Goal: Transaction & Acquisition: Purchase product/service

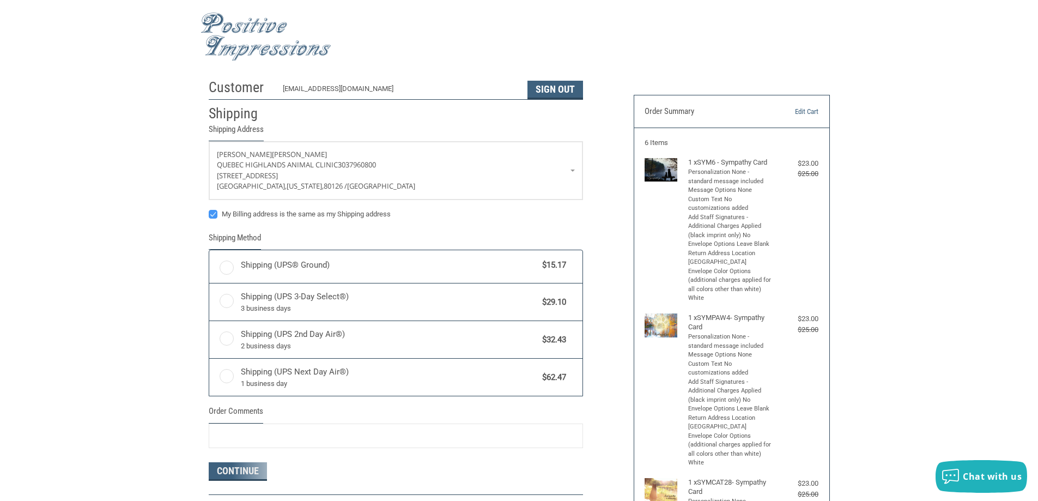
radio input "true"
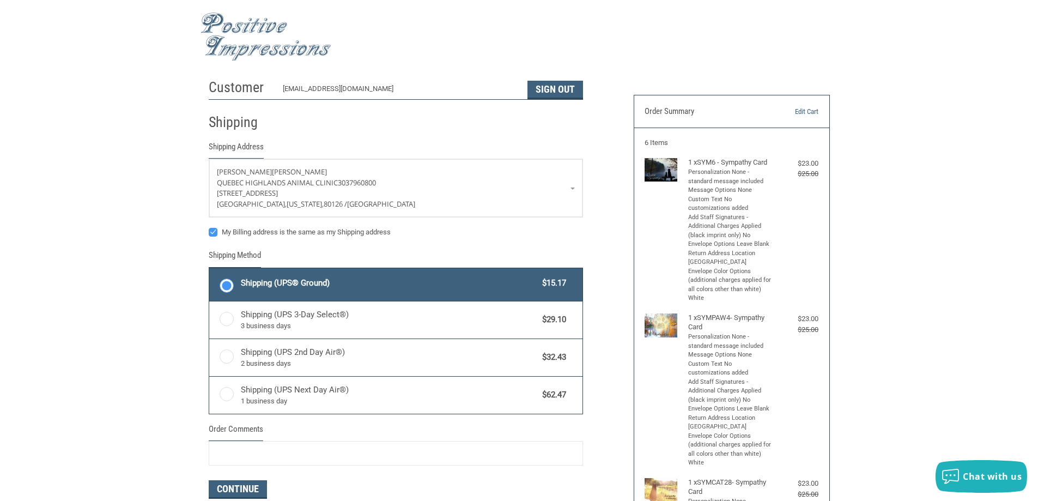
scroll to position [109, 0]
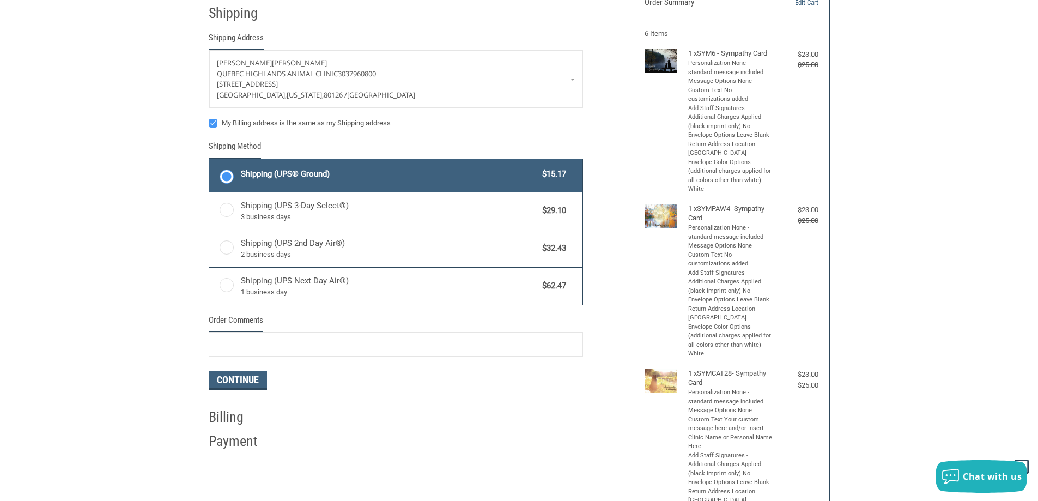
click at [209, 120] on label "My Billing address is the same as my Shipping address" at bounding box center [396, 123] width 374 height 9
click at [209, 118] on input "My Billing address is the same as my Shipping address" at bounding box center [209, 118] width 1 height 1
checkbox input "false"
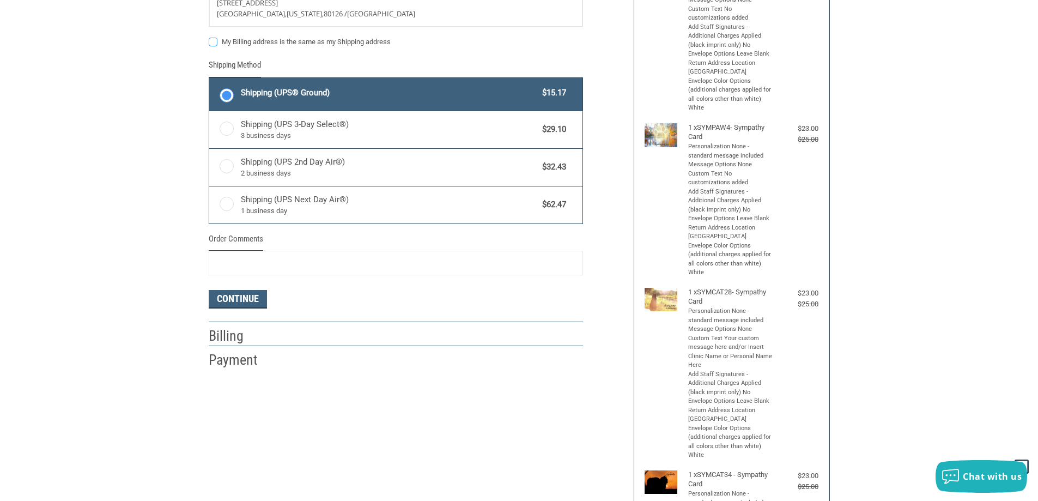
scroll to position [54, 0]
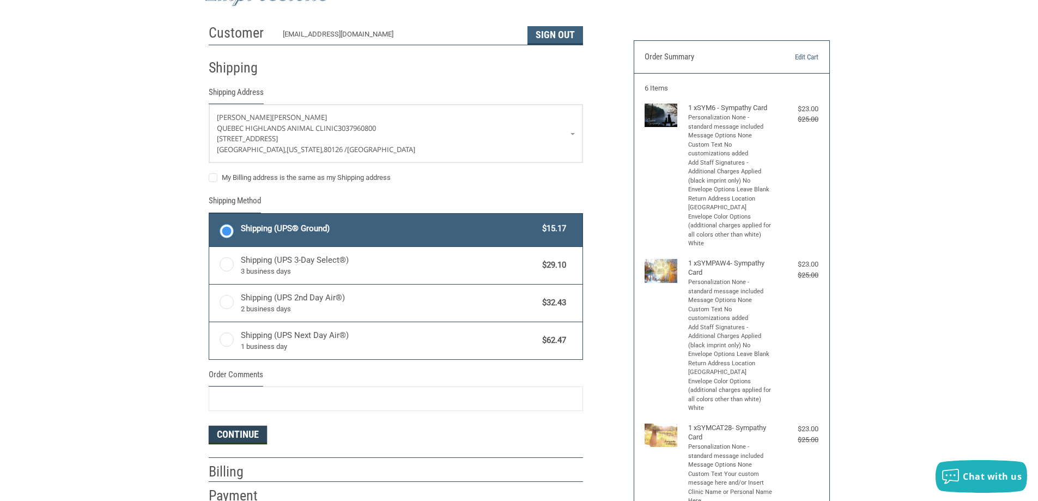
click at [225, 430] on button "Continue" at bounding box center [238, 434] width 58 height 19
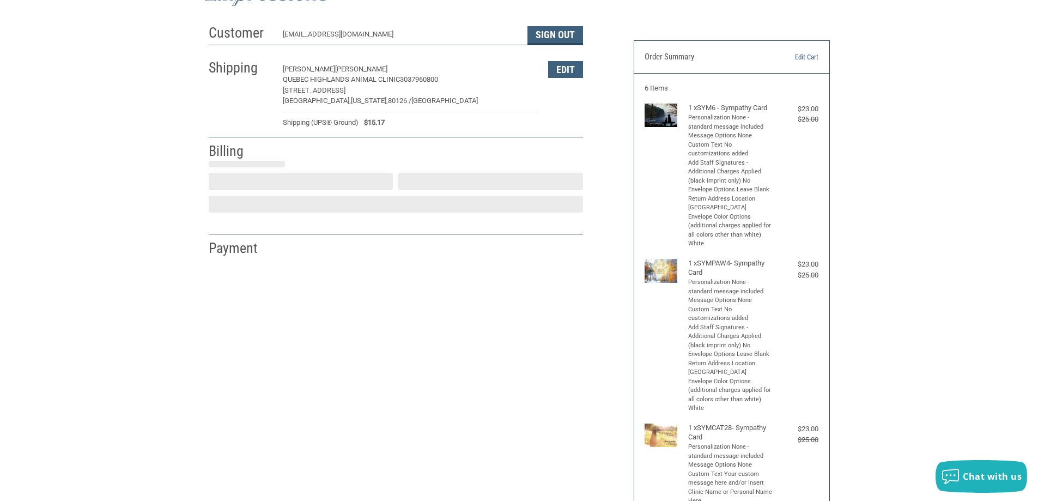
select select "US"
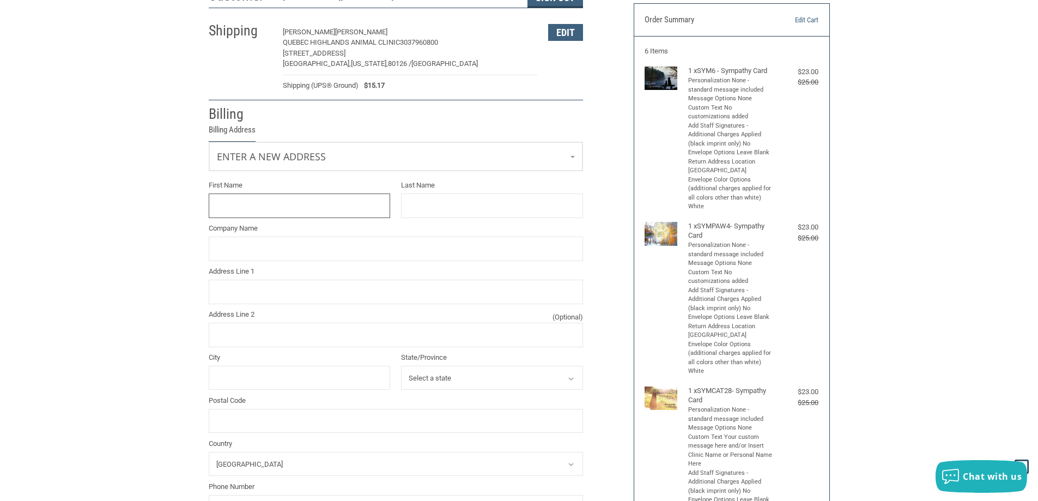
scroll to position [92, 0]
click at [275, 216] on input "First Name" at bounding box center [300, 205] width 182 height 25
type input "[PERSON_NAME]"
type input "Quebec Highlands Animal Clinic"
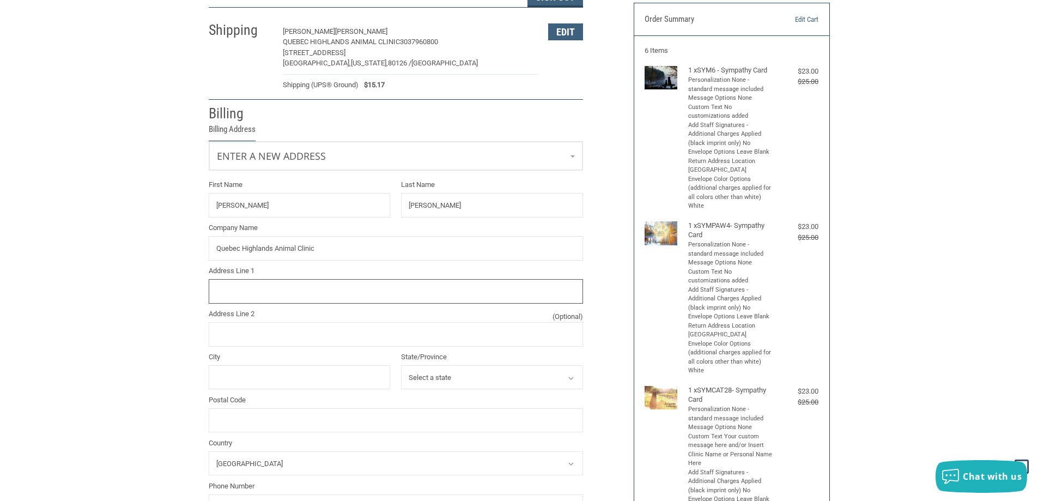
type input "[STREET_ADDRESS]"
type input "[GEOGRAPHIC_DATA]"
select select "CO"
type input "80129"
type input "3037960800"
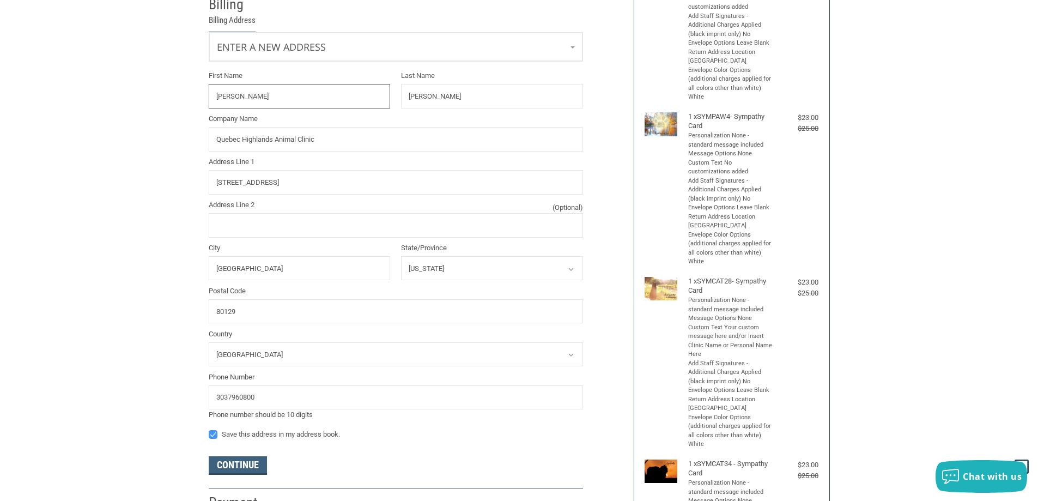
scroll to position [364, 0]
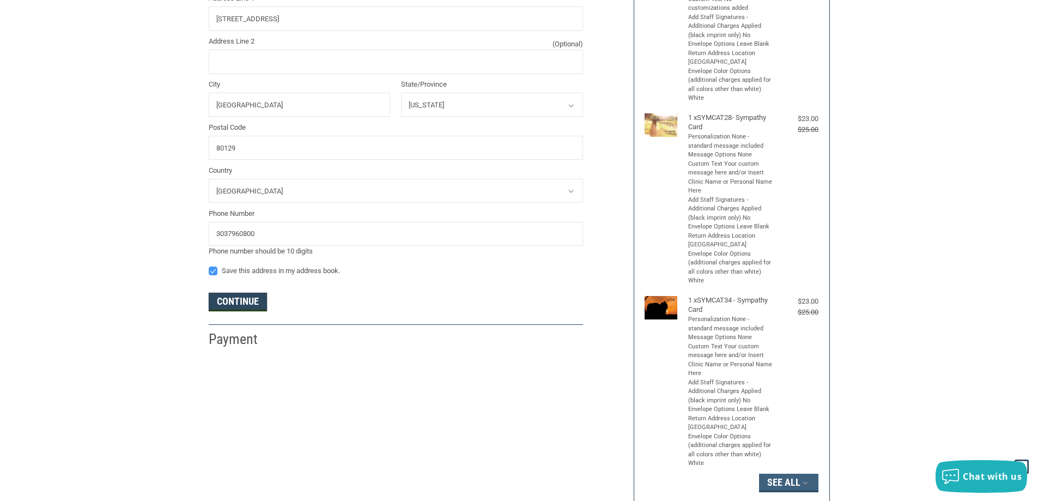
click at [223, 298] on button "Continue" at bounding box center [238, 301] width 58 height 19
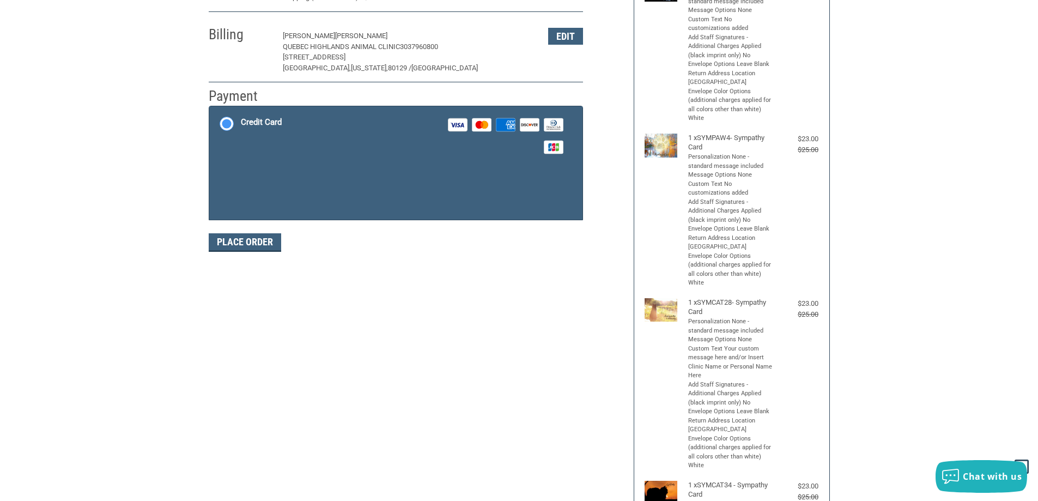
scroll to position [163, 0]
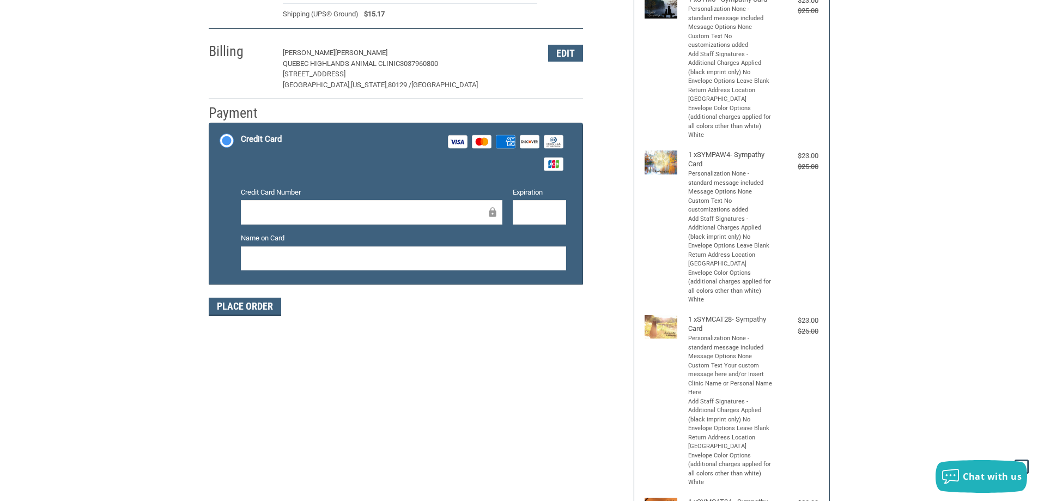
click at [288, 203] on div at bounding box center [371, 212] width 261 height 25
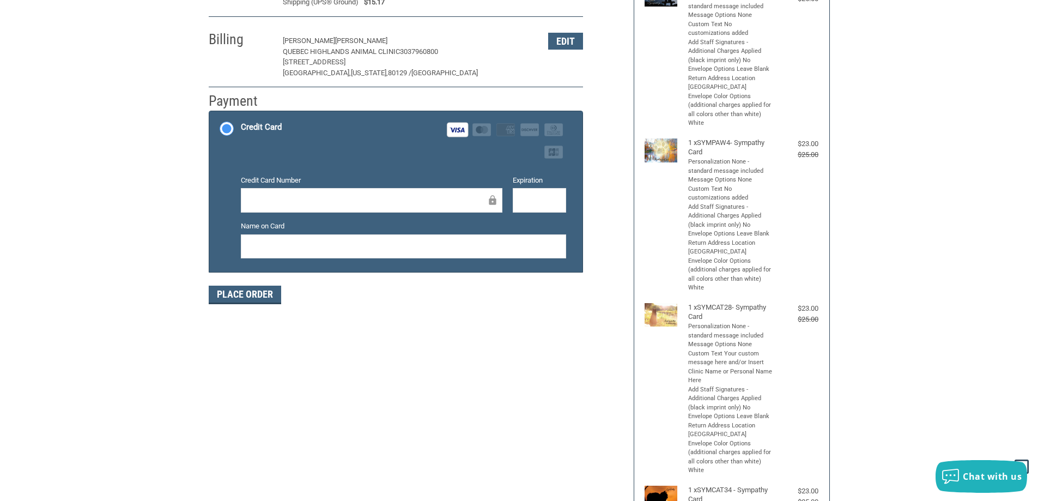
scroll to position [163, 0]
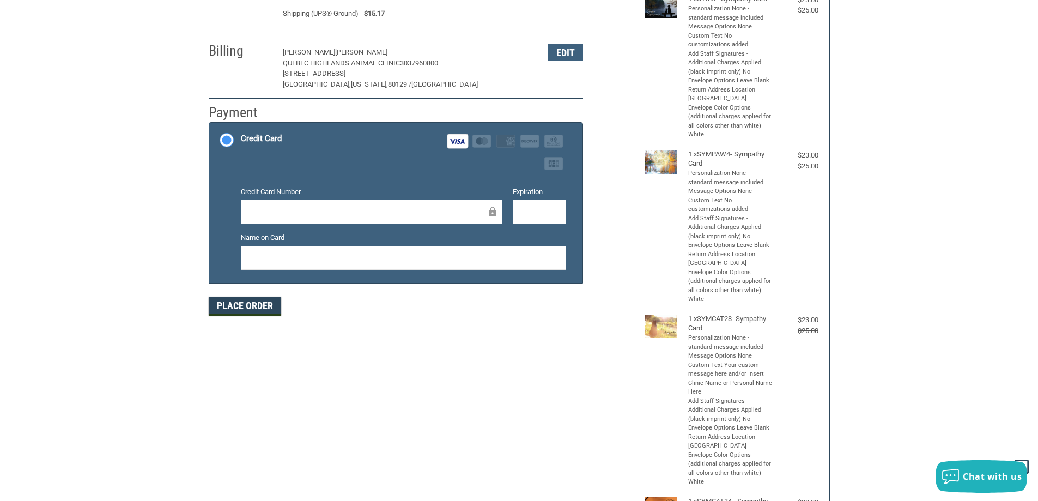
click at [274, 310] on button "Place Order" at bounding box center [245, 306] width 72 height 19
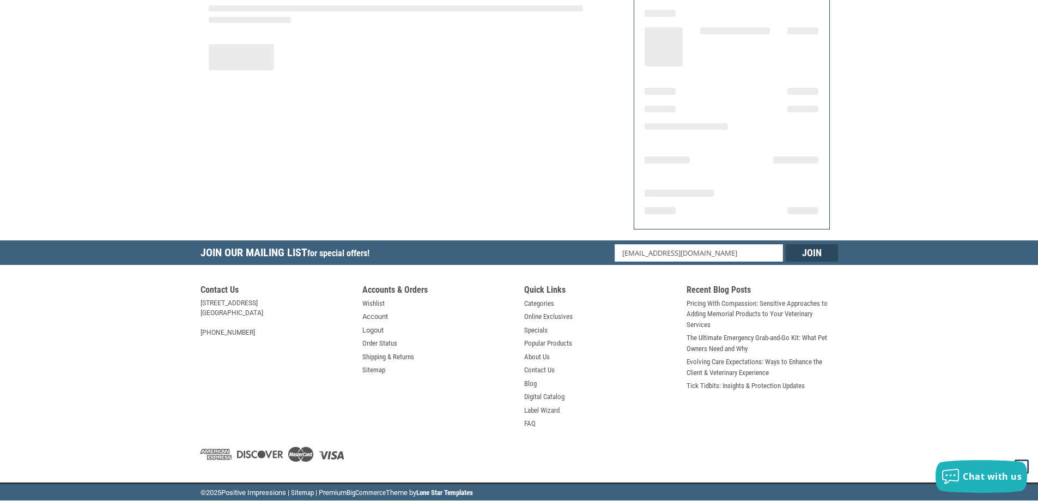
scroll to position [126, 0]
